Goal: Transaction & Acquisition: Purchase product/service

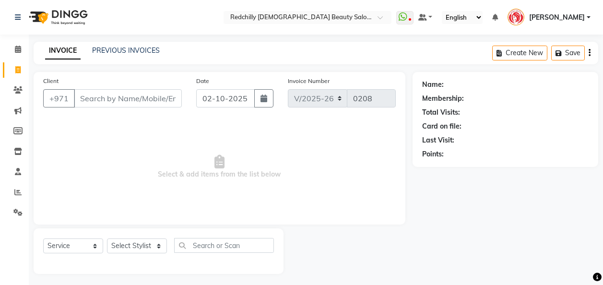
select select "8996"
select select "service"
click at [83, 95] on input "Client" at bounding box center [128, 98] width 108 height 18
type input "509505145"
click at [162, 98] on span "Add Client" at bounding box center [157, 98] width 38 height 10
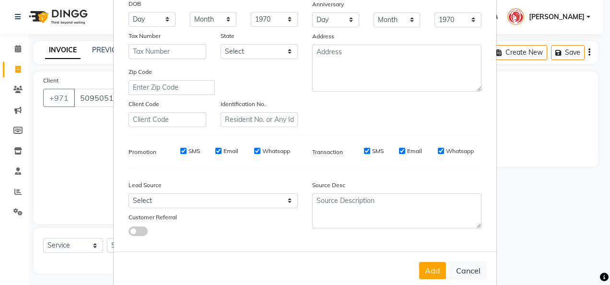
scroll to position [156, 0]
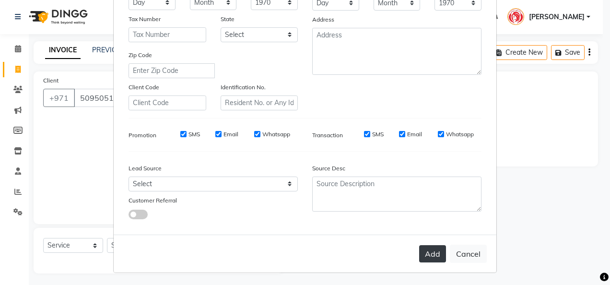
click at [428, 258] on button "Add" at bounding box center [432, 253] width 27 height 17
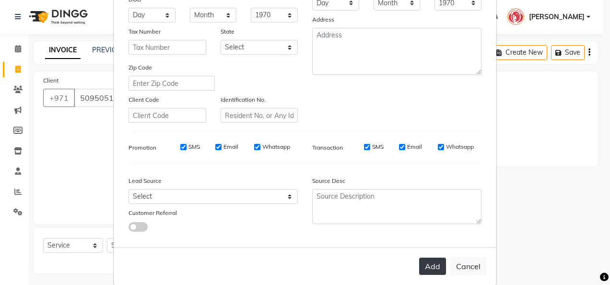
scroll to position [169, 0]
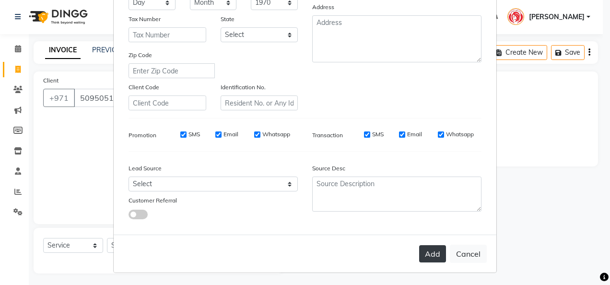
click at [428, 258] on button "Add" at bounding box center [432, 253] width 27 height 17
click at [428, 251] on button "Add" at bounding box center [432, 253] width 27 height 17
click at [433, 257] on button "Add" at bounding box center [432, 253] width 27 height 17
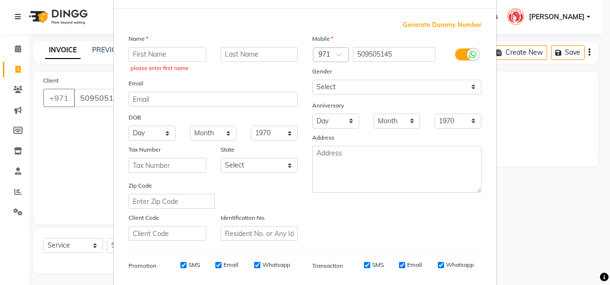
scroll to position [37, 0]
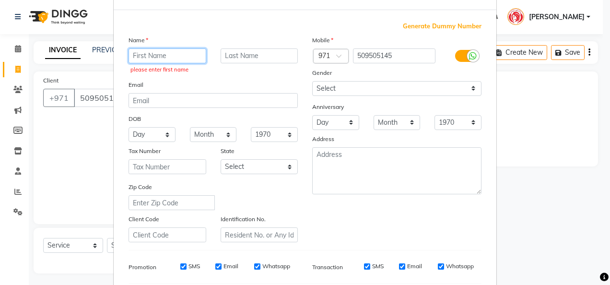
click at [132, 52] on input "text" at bounding box center [168, 55] width 78 height 15
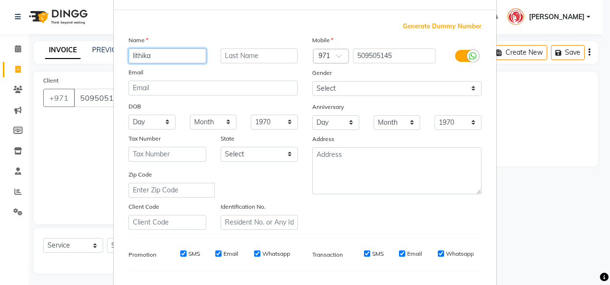
type input "lithika"
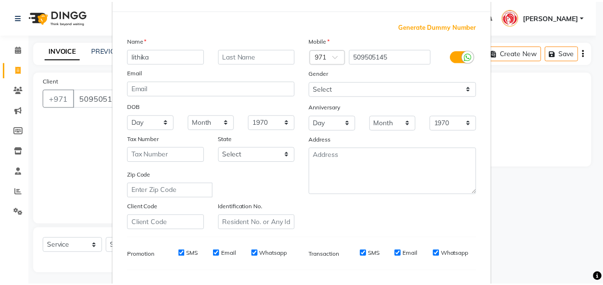
scroll to position [156, 0]
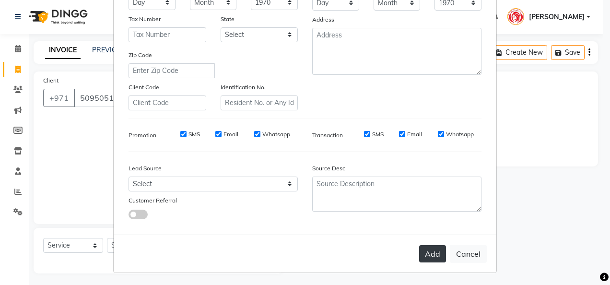
click at [424, 256] on button "Add" at bounding box center [432, 253] width 27 height 17
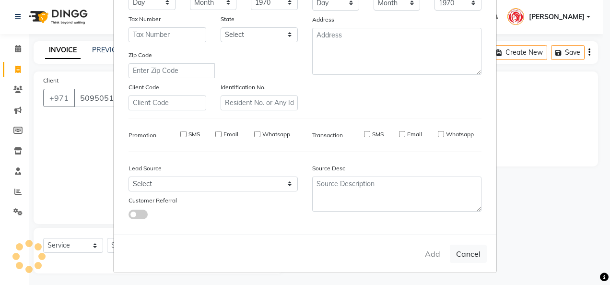
select select
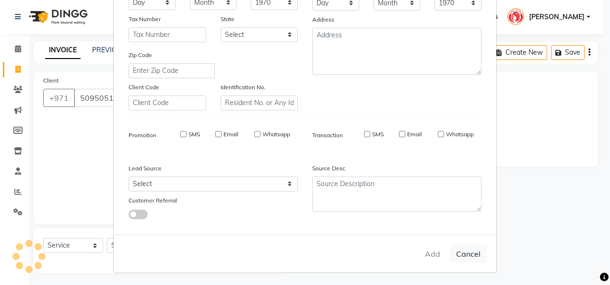
select select
checkbox input "false"
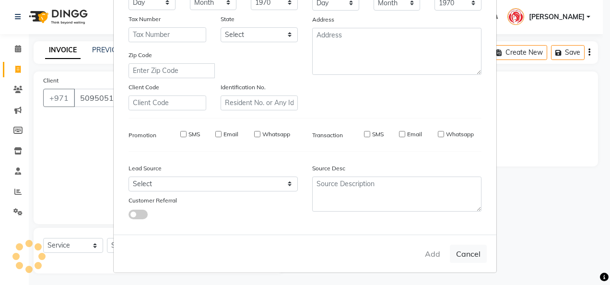
checkbox input "false"
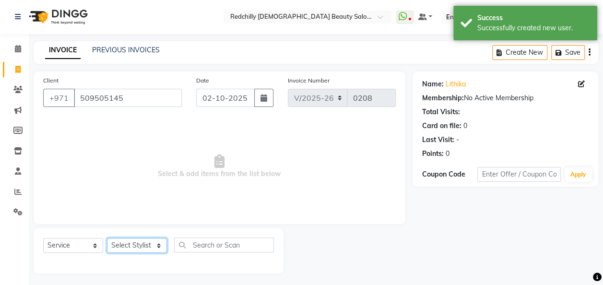
click at [158, 246] on select "Select Stylist Appointment [PERSON_NAME] [PERSON_NAME] [PERSON_NAME] Lolita Cub…" at bounding box center [137, 245] width 60 height 15
select select "91331"
click at [107, 238] on select "Select Stylist Appointment [PERSON_NAME] [PERSON_NAME] [PERSON_NAME] Lolita Cub…" at bounding box center [137, 245] width 60 height 15
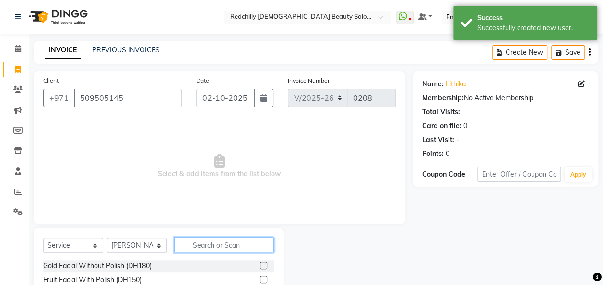
click at [201, 246] on input "text" at bounding box center [224, 245] width 100 height 15
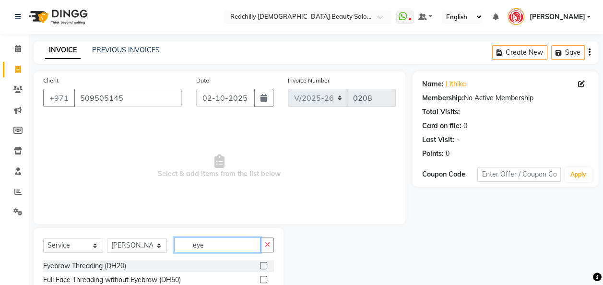
type input "eye"
click at [260, 266] on label at bounding box center [263, 265] width 7 height 7
click at [260, 266] on input "checkbox" at bounding box center [263, 266] width 6 height 6
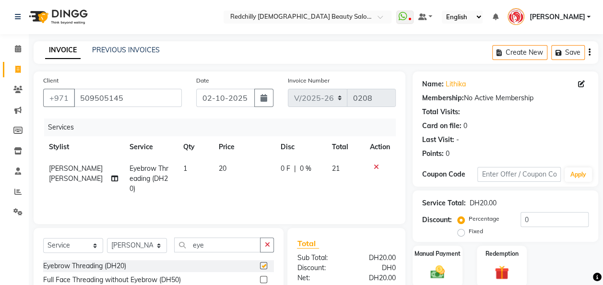
checkbox input "false"
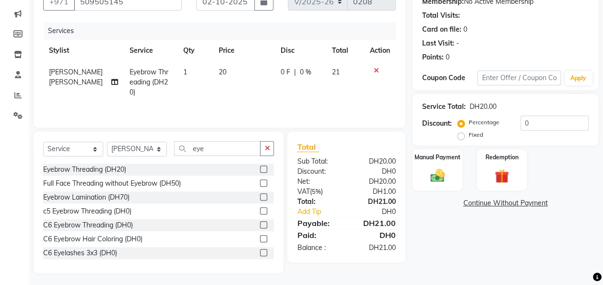
scroll to position [99, 0]
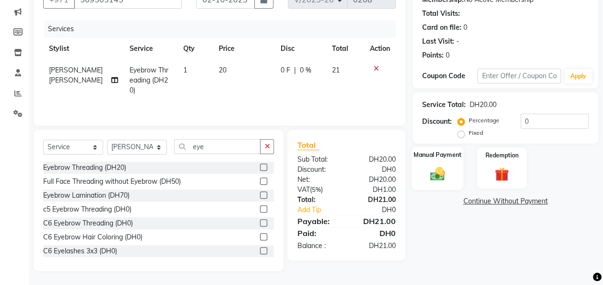
click at [428, 174] on img at bounding box center [438, 173] width 24 height 17
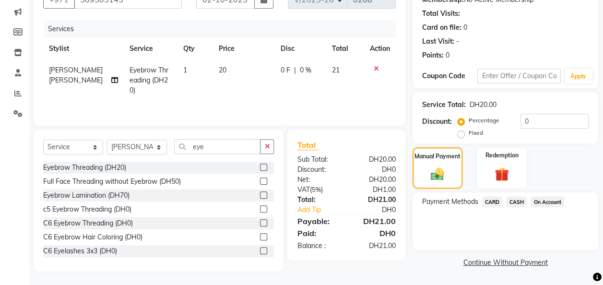
click at [493, 202] on span "CARD" at bounding box center [492, 201] width 21 height 11
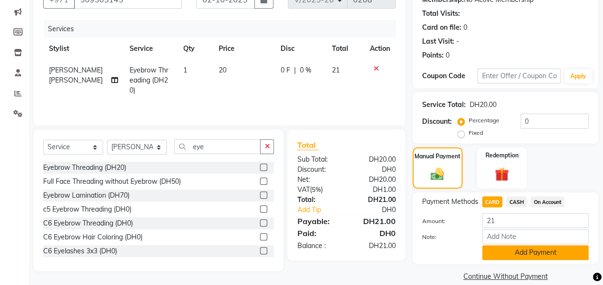
click at [516, 248] on button "Add Payment" at bounding box center [535, 252] width 107 height 15
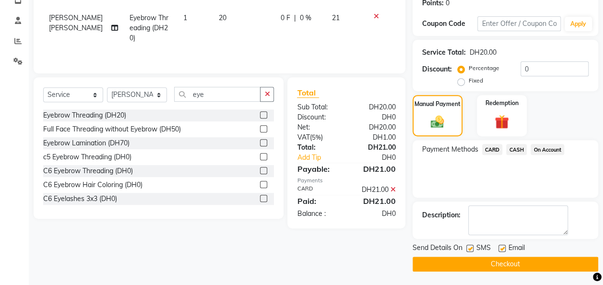
scroll to position [152, 0]
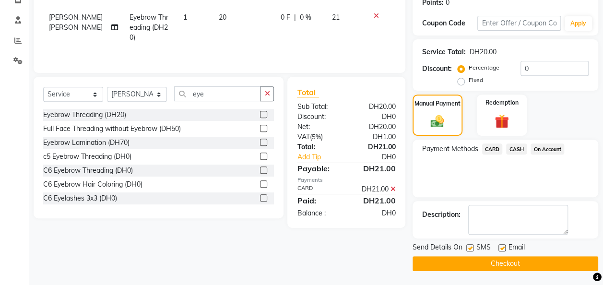
click at [529, 261] on button "Checkout" at bounding box center [506, 263] width 186 height 15
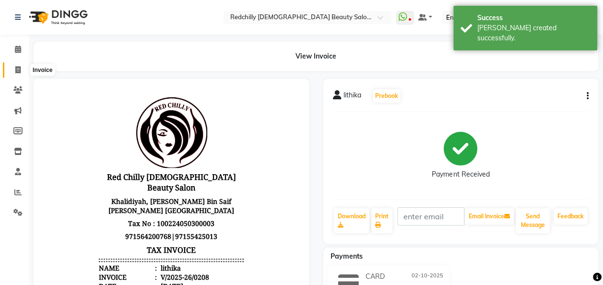
click at [16, 65] on span at bounding box center [18, 70] width 17 height 11
select select "service"
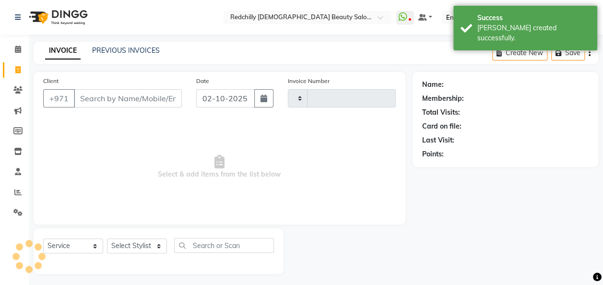
scroll to position [3, 0]
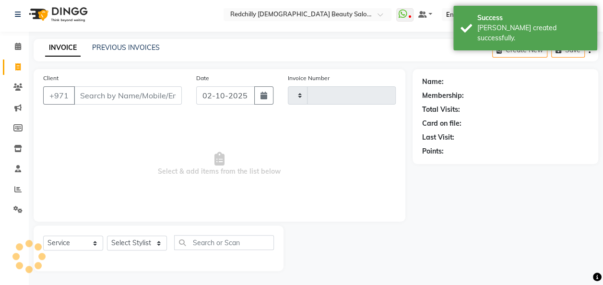
type input "0209"
select select "8996"
